Goal: Information Seeking & Learning: Learn about a topic

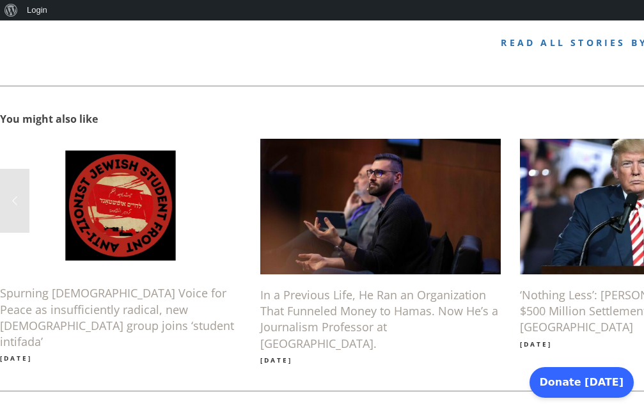
scroll to position [844, 0]
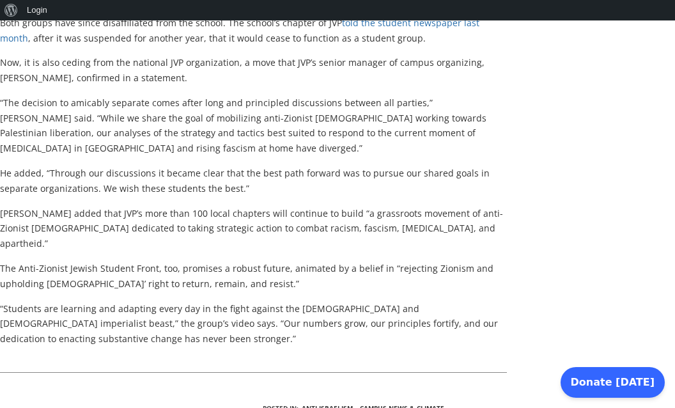
scroll to position [997, 0]
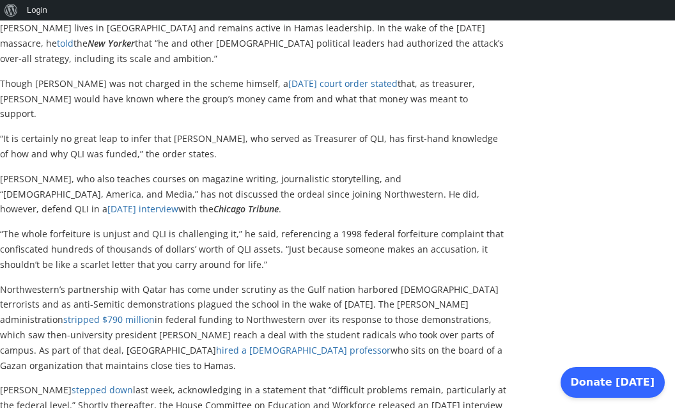
scroll to position [1086, 0]
